Goal: Transaction & Acquisition: Purchase product/service

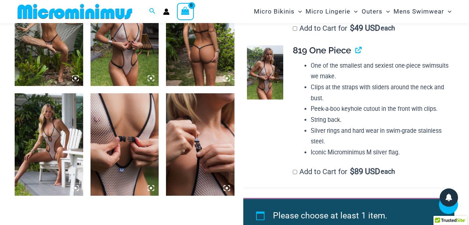
scroll to position [753, 0]
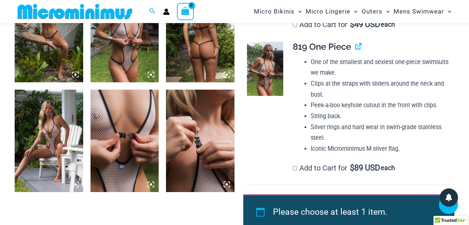
click at [271, 55] on img at bounding box center [265, 69] width 36 height 55
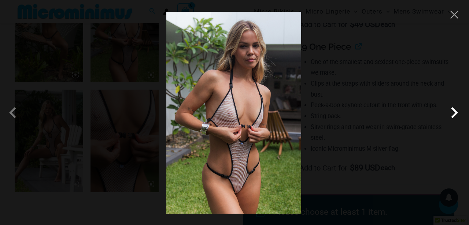
click at [452, 112] on span at bounding box center [454, 113] width 22 height 22
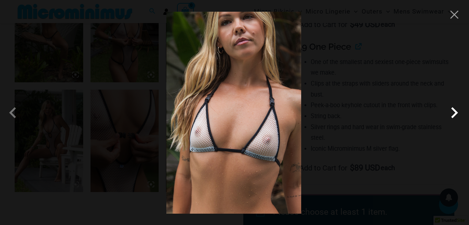
click at [452, 112] on span at bounding box center [454, 113] width 22 height 22
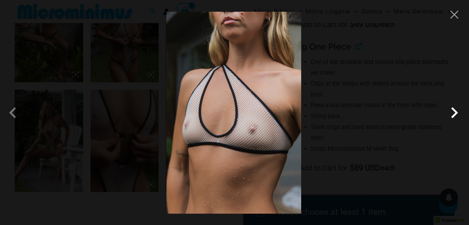
click at [452, 111] on span at bounding box center [454, 113] width 22 height 22
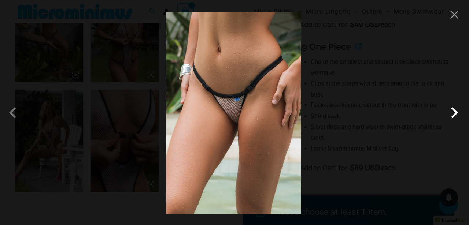
click at [452, 111] on span at bounding box center [454, 113] width 22 height 22
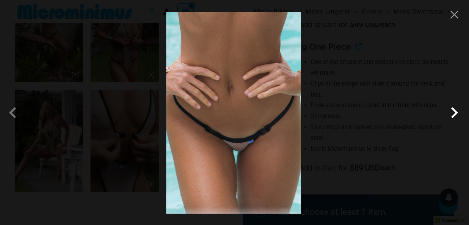
click at [452, 111] on span at bounding box center [454, 113] width 22 height 22
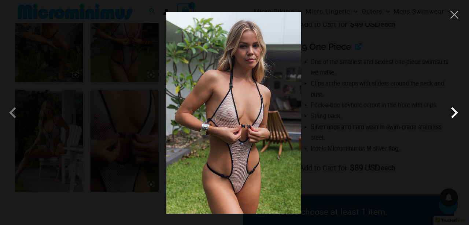
click at [452, 111] on span at bounding box center [454, 113] width 22 height 22
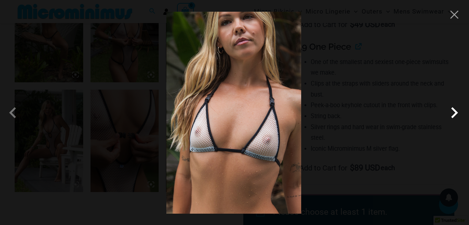
click at [452, 111] on span at bounding box center [454, 113] width 22 height 22
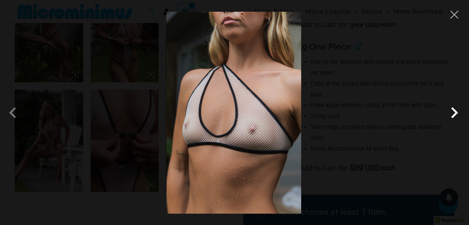
click at [452, 111] on span at bounding box center [454, 113] width 22 height 22
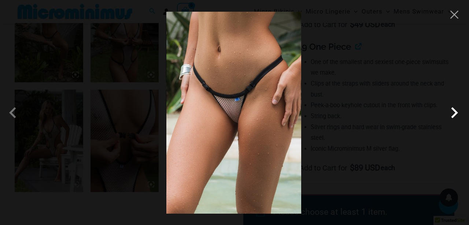
click at [452, 111] on span at bounding box center [454, 113] width 22 height 22
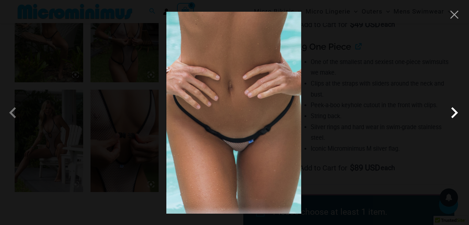
click at [452, 111] on span at bounding box center [454, 113] width 22 height 22
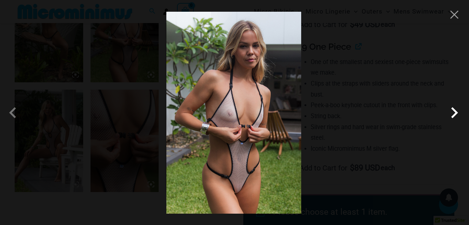
click at [452, 111] on span at bounding box center [454, 113] width 22 height 22
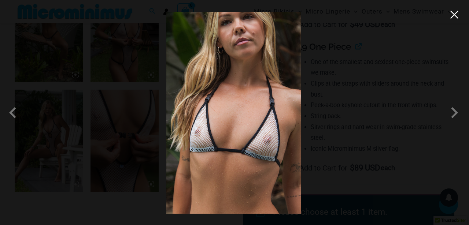
click at [451, 17] on button "Close" at bounding box center [454, 14] width 11 height 11
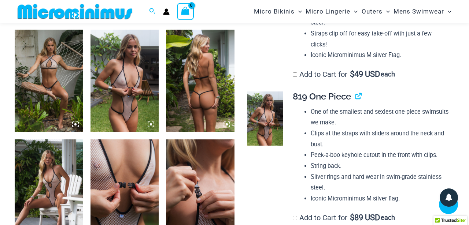
scroll to position [703, 0]
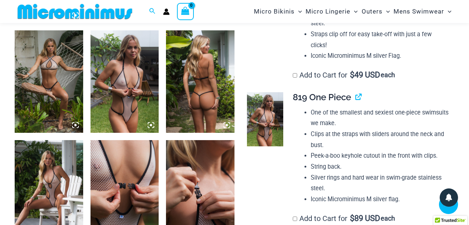
click at [199, 86] on img at bounding box center [200, 81] width 68 height 103
